Goal: Task Accomplishment & Management: Manage account settings

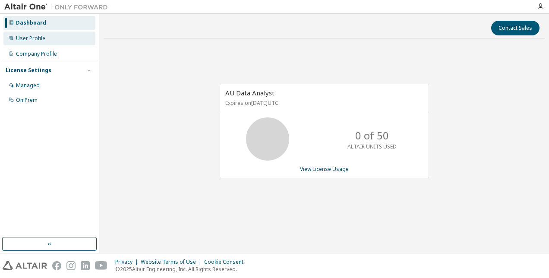
click at [32, 44] on div "User Profile" at bounding box center [49, 39] width 92 height 14
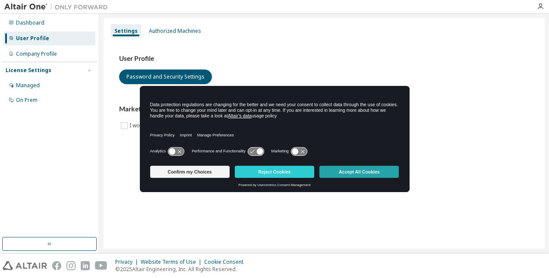
click at [364, 171] on button "Accept All Cookies" at bounding box center [359, 172] width 79 height 12
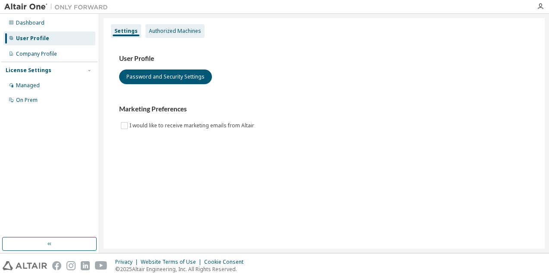
click at [177, 34] on div "Authorized Machines" at bounding box center [175, 31] width 52 height 7
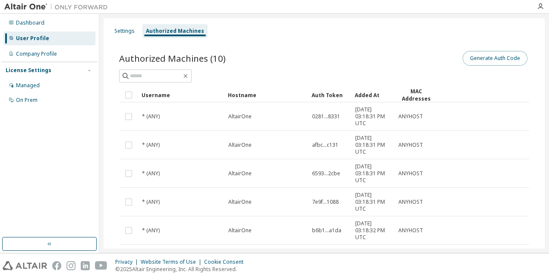
click at [490, 58] on button "Generate Auth Code" at bounding box center [495, 58] width 65 height 15
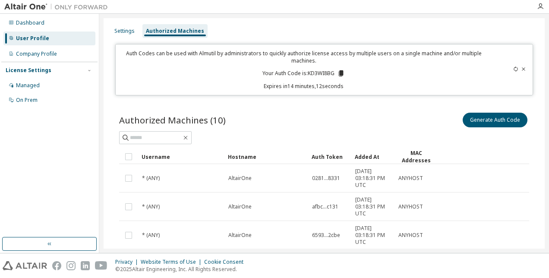
click at [320, 75] on p "Your Auth Code is: KD3WI8BG" at bounding box center [304, 74] width 82 height 8
copy p "KD3WI8BG"
